Goal: Register for event/course

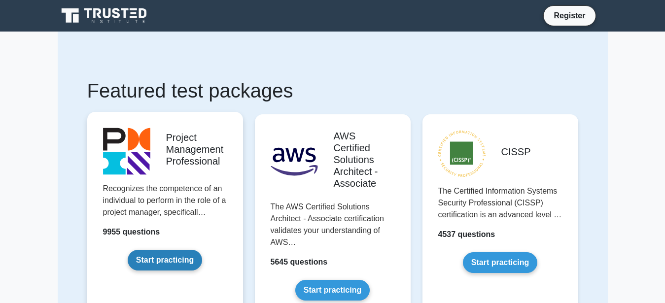
click at [165, 257] on link "Start practicing" at bounding box center [165, 260] width 74 height 21
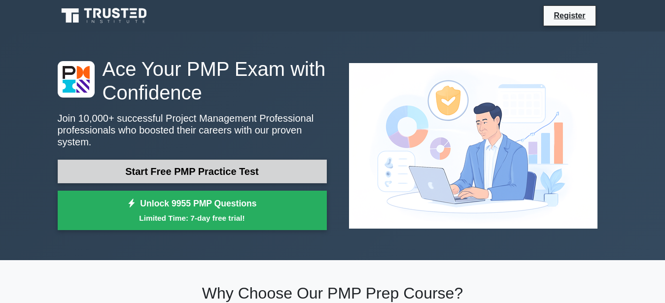
click at [244, 166] on link "Start Free PMP Practice Test" at bounding box center [192, 172] width 269 height 24
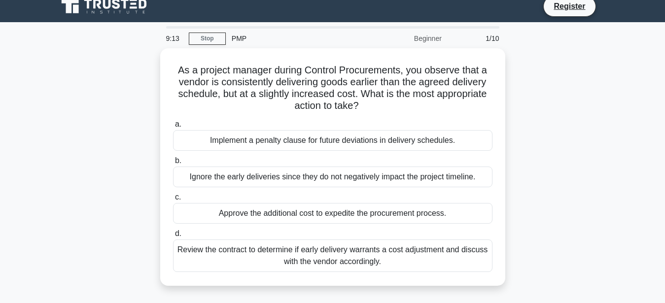
scroll to position [3, 0]
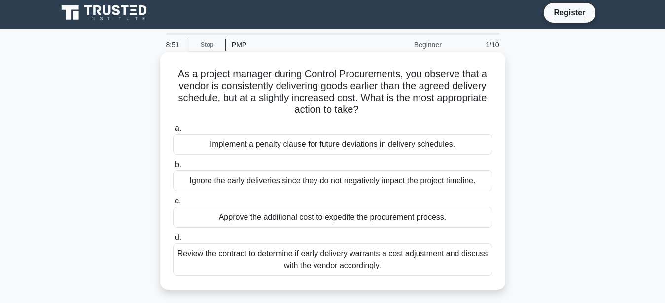
click at [382, 216] on div "Approve the additional cost to expedite the procurement process." at bounding box center [332, 217] width 319 height 21
click at [173, 204] on input "c. Approve the additional cost to expedite the procurement process." at bounding box center [173, 201] width 0 height 6
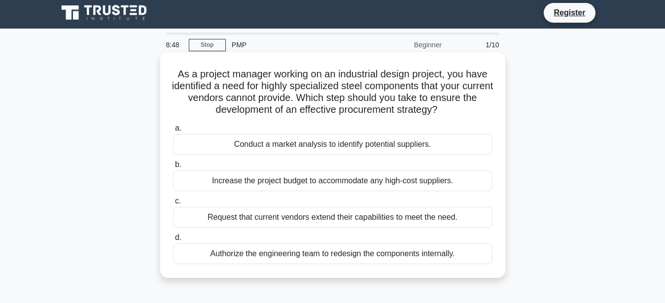
click at [296, 217] on div "Request that current vendors extend their capabilities to meet the need." at bounding box center [332, 217] width 319 height 21
click at [173, 204] on input "c. Request that current vendors extend their capabilities to meet the need." at bounding box center [173, 201] width 0 height 6
radio input "true"
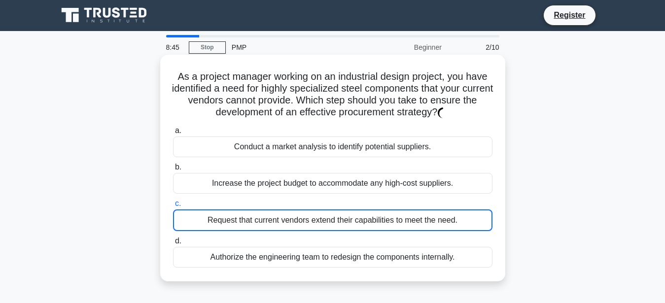
scroll to position [0, 0]
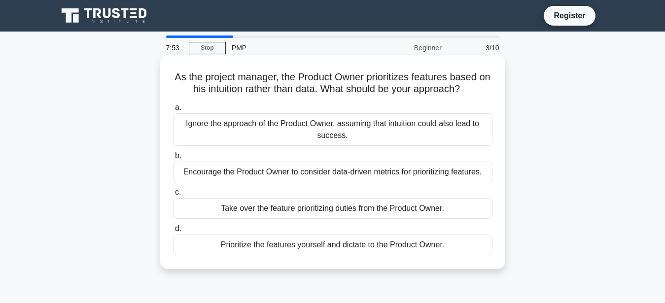
click at [257, 246] on div "Prioritize the features yourself and dictate to the Product Owner." at bounding box center [332, 245] width 319 height 21
click at [173, 232] on input "d. Prioritize the features yourself and dictate to the Product Owner." at bounding box center [173, 229] width 0 height 6
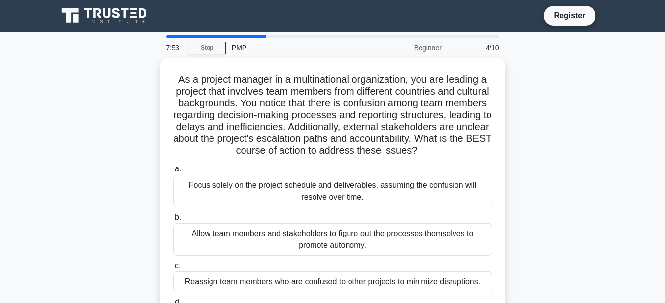
click at [257, 246] on div "Allow team members and stakeholders to figure out the processes themselves to p…" at bounding box center [332, 239] width 319 height 33
click at [173, 221] on input "b. Allow team members and stakeholders to figure out the processes themselves t…" at bounding box center [173, 217] width 0 height 6
radio input "true"
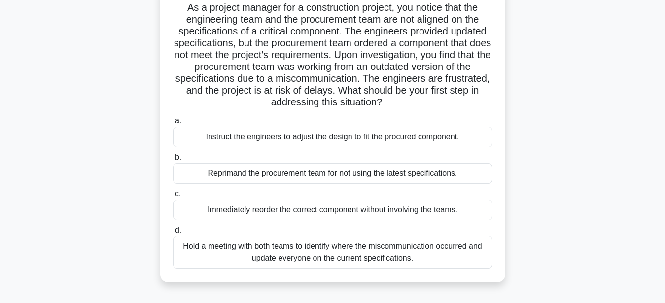
scroll to position [75, 0]
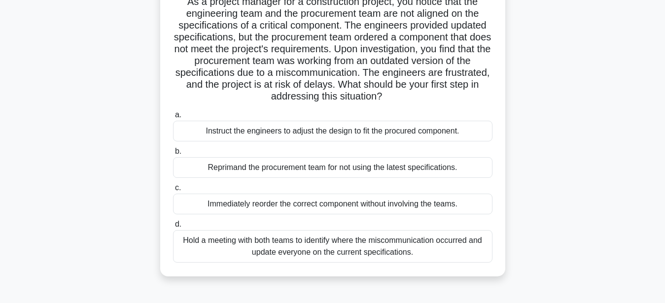
click at [263, 166] on div "Reprimand the procurement team for not using the latest specifications." at bounding box center [332, 167] width 319 height 21
click at [173, 155] on input "b. Reprimand the procurement team for not using the latest specifications." at bounding box center [173, 151] width 0 height 6
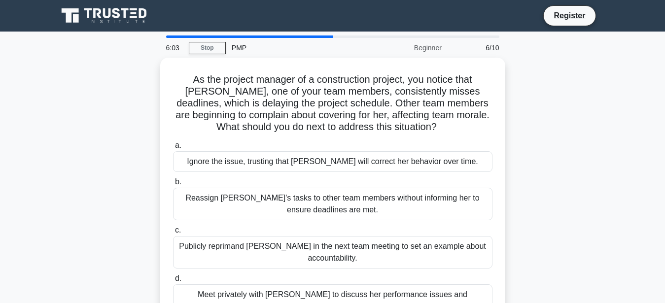
scroll to position [25, 0]
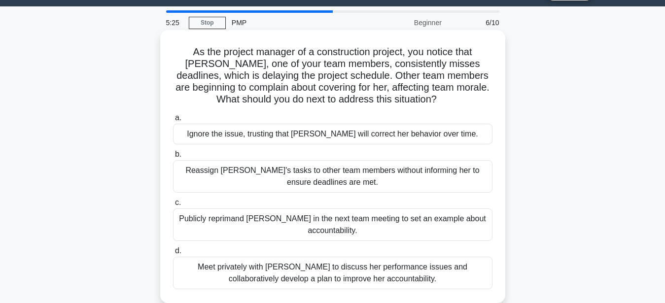
click at [272, 137] on div "Ignore the issue, trusting that Emily will correct her behavior over time." at bounding box center [332, 134] width 319 height 21
click at [173, 121] on input "a. Ignore the issue, trusting that Emily will correct her behavior over time." at bounding box center [173, 118] width 0 height 6
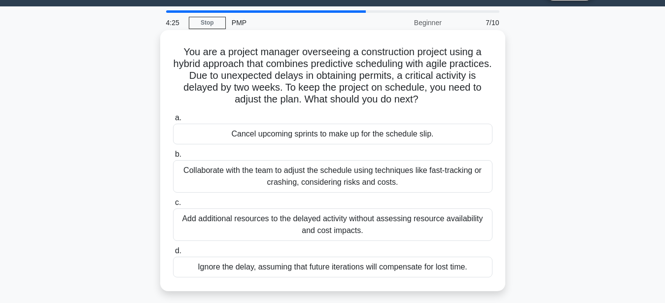
click at [263, 172] on div "Collaborate with the team to adjust the schedule using techniques like fast-tra…" at bounding box center [332, 176] width 319 height 33
click at [173, 158] on input "b. Collaborate with the team to adjust the schedule using techniques like fast-…" at bounding box center [173, 154] width 0 height 6
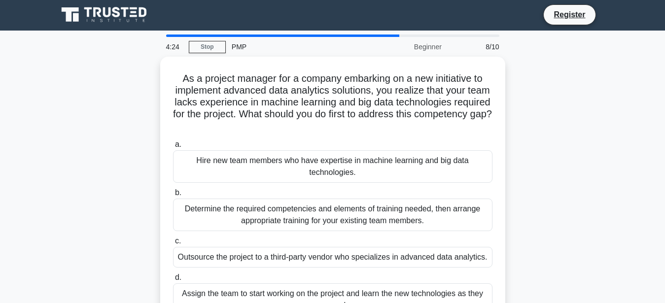
scroll to position [0, 0]
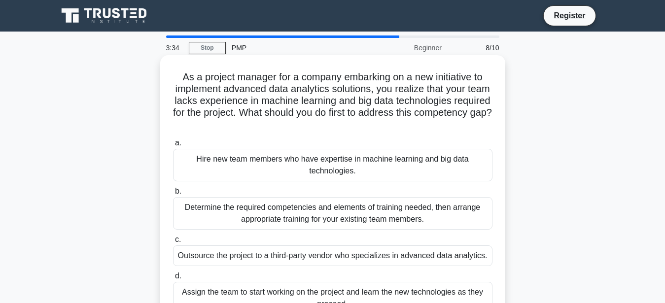
click at [262, 214] on div "Determine the required competencies and elements of training needed, then arran…" at bounding box center [332, 213] width 319 height 33
click at [173, 195] on input "b. Determine the required competencies and elements of training needed, then ar…" at bounding box center [173, 191] width 0 height 6
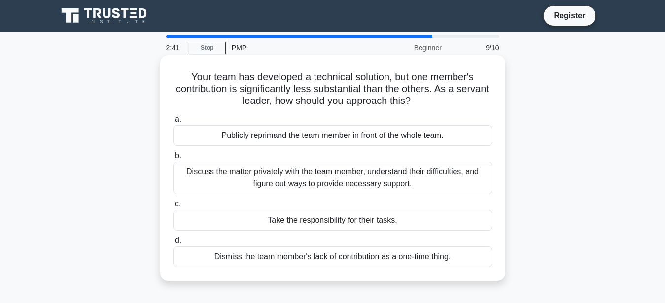
click at [279, 182] on div "Discuss the matter privately with the team member, understand their difficultie…" at bounding box center [332, 178] width 319 height 33
click at [173, 159] on input "b. Discuss the matter privately with the team member, understand their difficul…" at bounding box center [173, 156] width 0 height 6
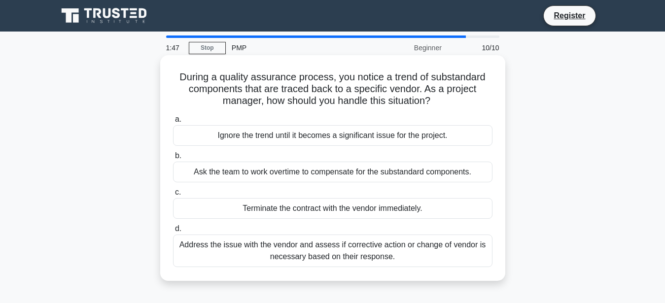
click at [291, 246] on div "Address the issue with the vendor and assess if corrective action or change of …" at bounding box center [332, 251] width 319 height 33
click at [173, 232] on input "d. Address the issue with the vendor and assess if corrective action or change …" at bounding box center [173, 229] width 0 height 6
radio input "true"
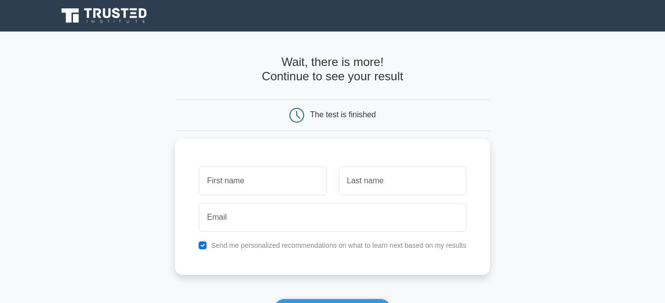
click at [291, 246] on label "Send me personalized recommendations on what to learn next based on my results" at bounding box center [338, 245] width 255 height 8
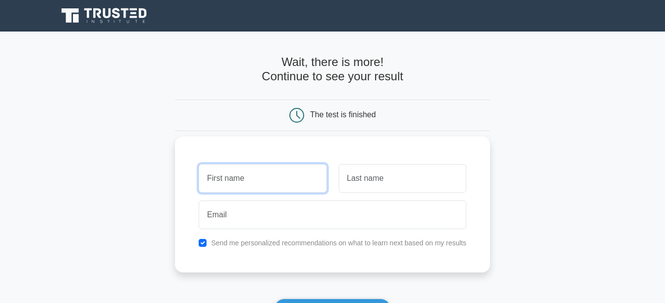
click at [258, 180] on input "text" at bounding box center [263, 178] width 128 height 29
type input "AMANDE"
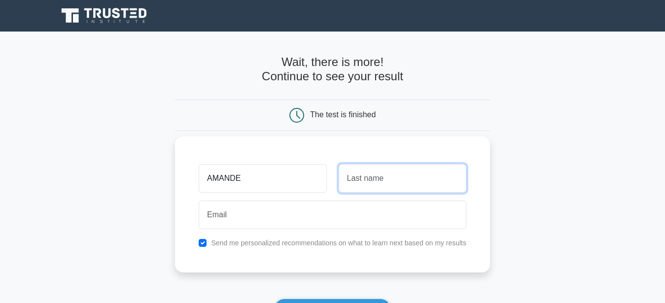
click at [364, 181] on input "text" at bounding box center [402, 178] width 128 height 29
type input "BENJAMIN"
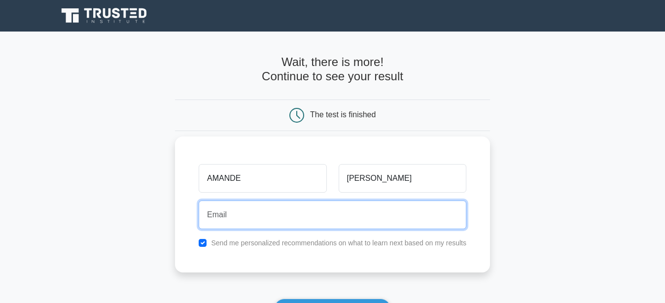
click at [292, 222] on input "email" at bounding box center [333, 215] width 268 height 29
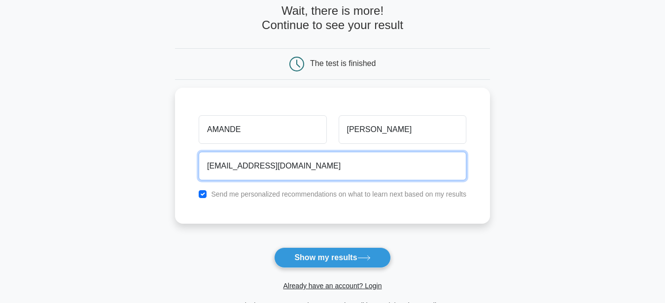
scroll to position [75, 0]
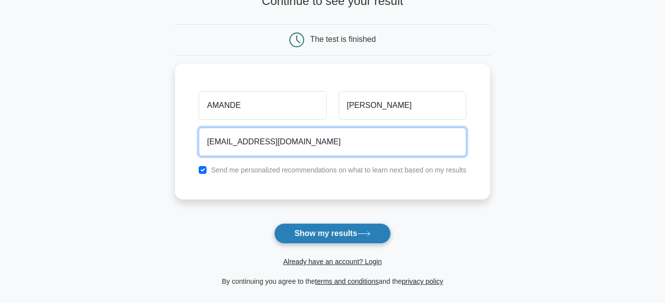
type input "amandebenjamin2@gmail.com"
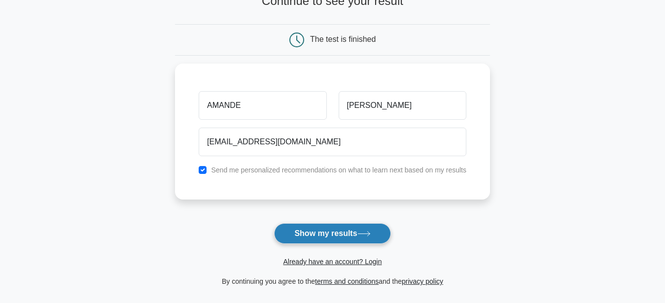
click at [357, 236] on button "Show my results" at bounding box center [332, 233] width 116 height 21
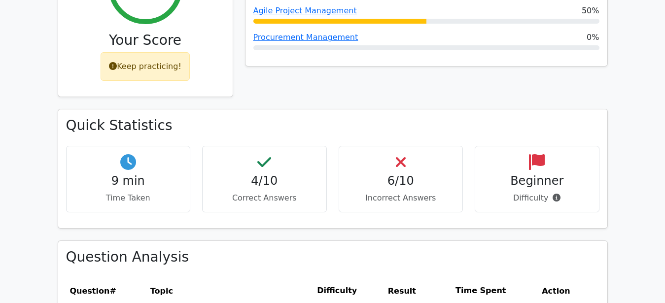
scroll to position [528, 0]
